Goal: Book appointment/travel/reservation

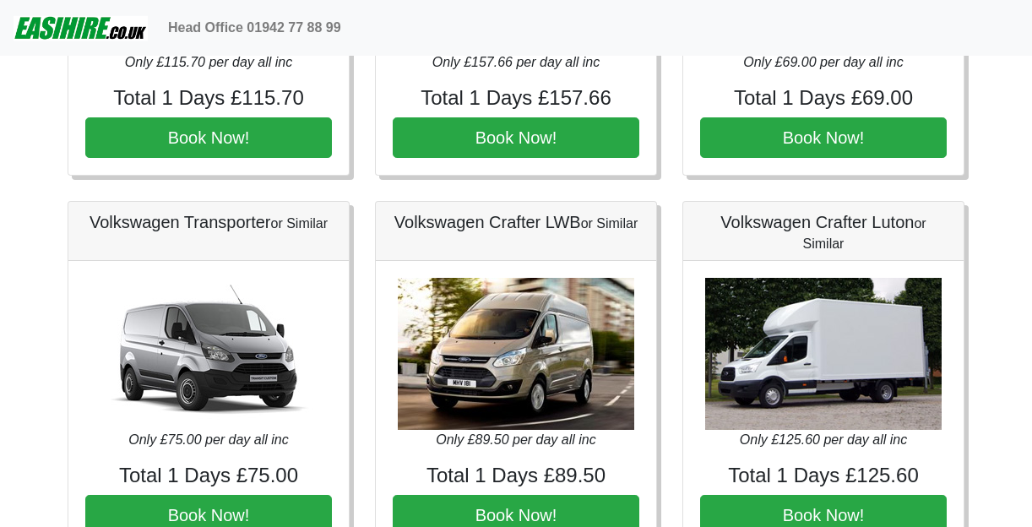
scroll to position [760, 0]
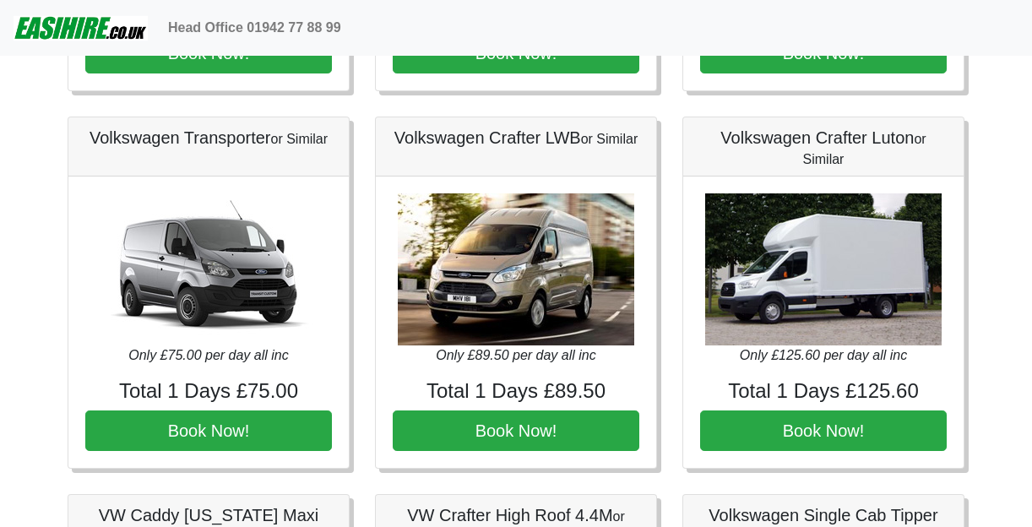
click at [530, 323] on img at bounding box center [516, 269] width 236 height 152
click at [526, 272] on img at bounding box center [516, 269] width 236 height 152
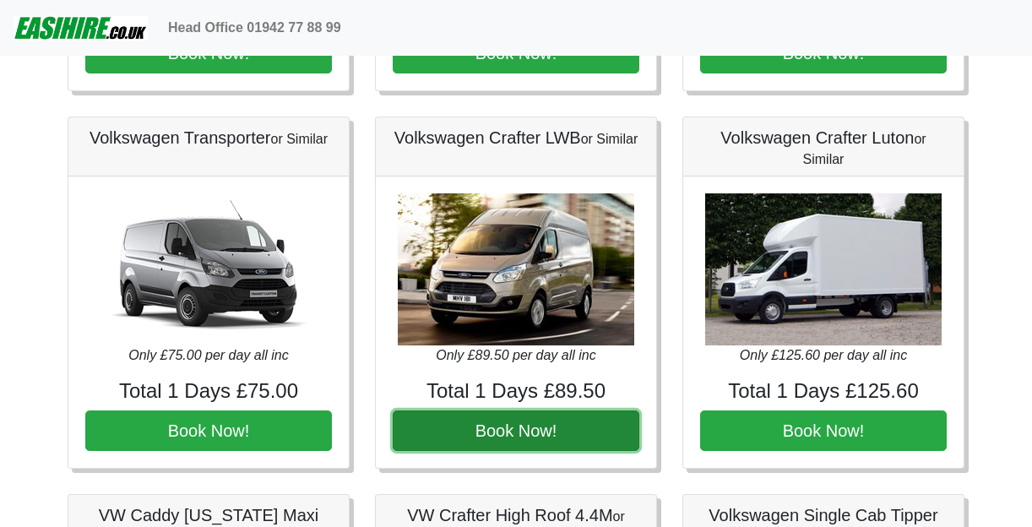
click at [464, 415] on button "Book Now!" at bounding box center [516, 430] width 247 height 41
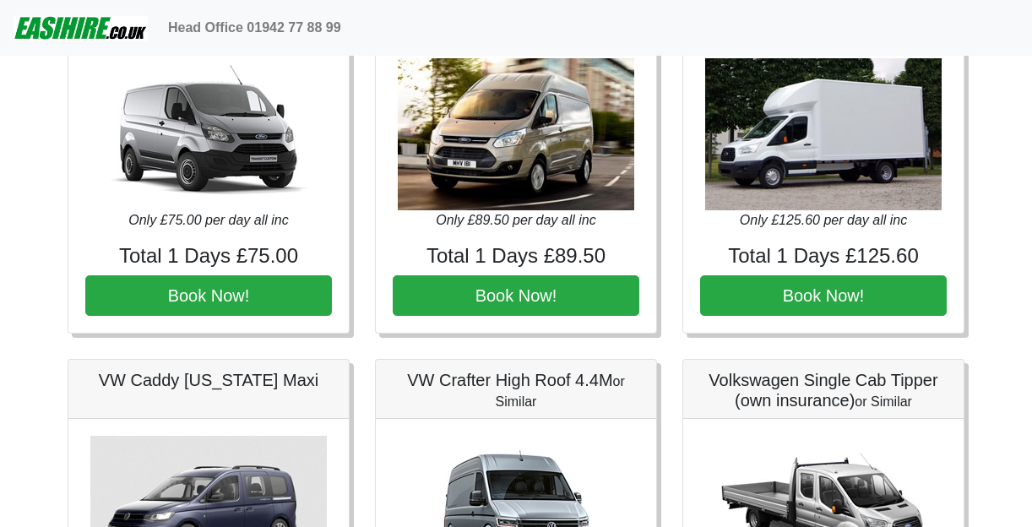
scroll to position [844, 0]
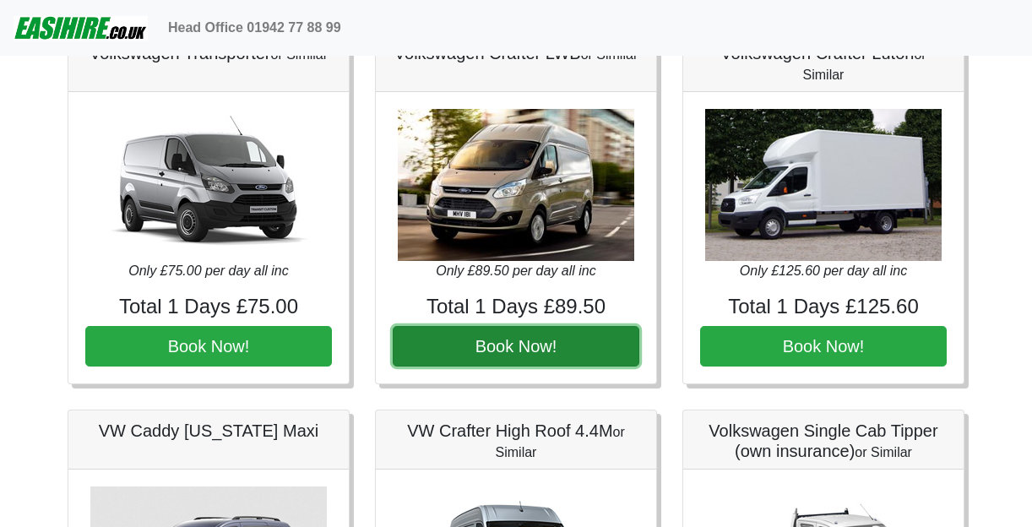
click at [500, 340] on button "Book Now!" at bounding box center [516, 346] width 247 height 41
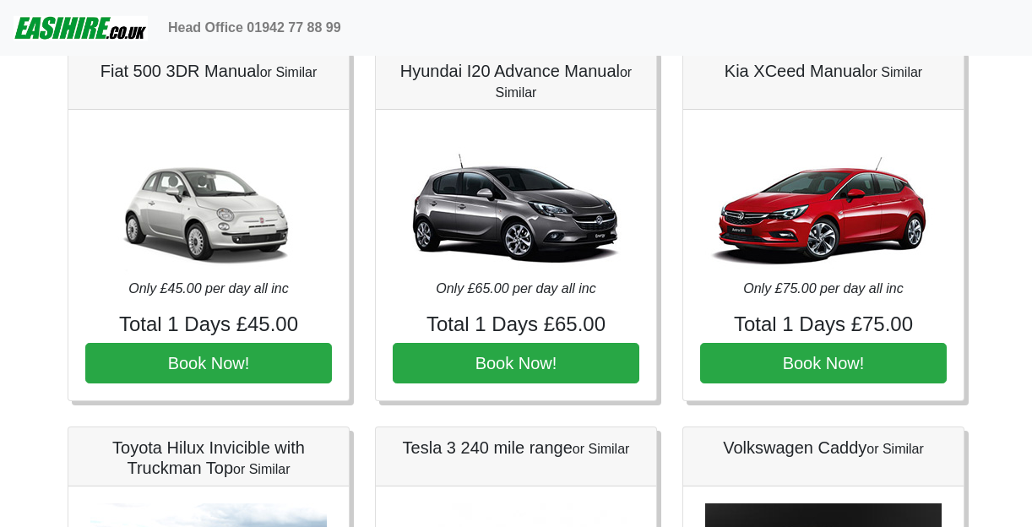
scroll to position [0, 0]
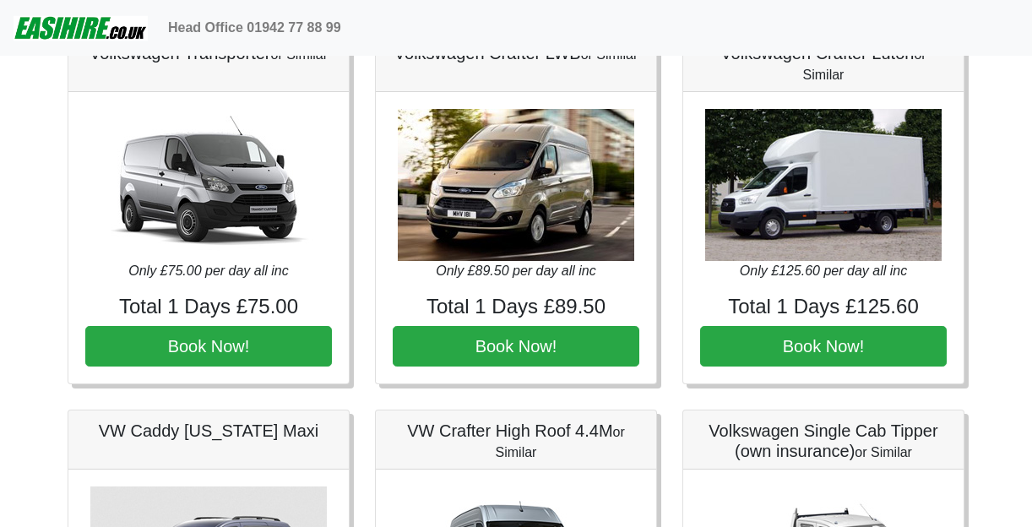
scroll to position [760, 0]
